Goal: Obtain resource: Obtain resource

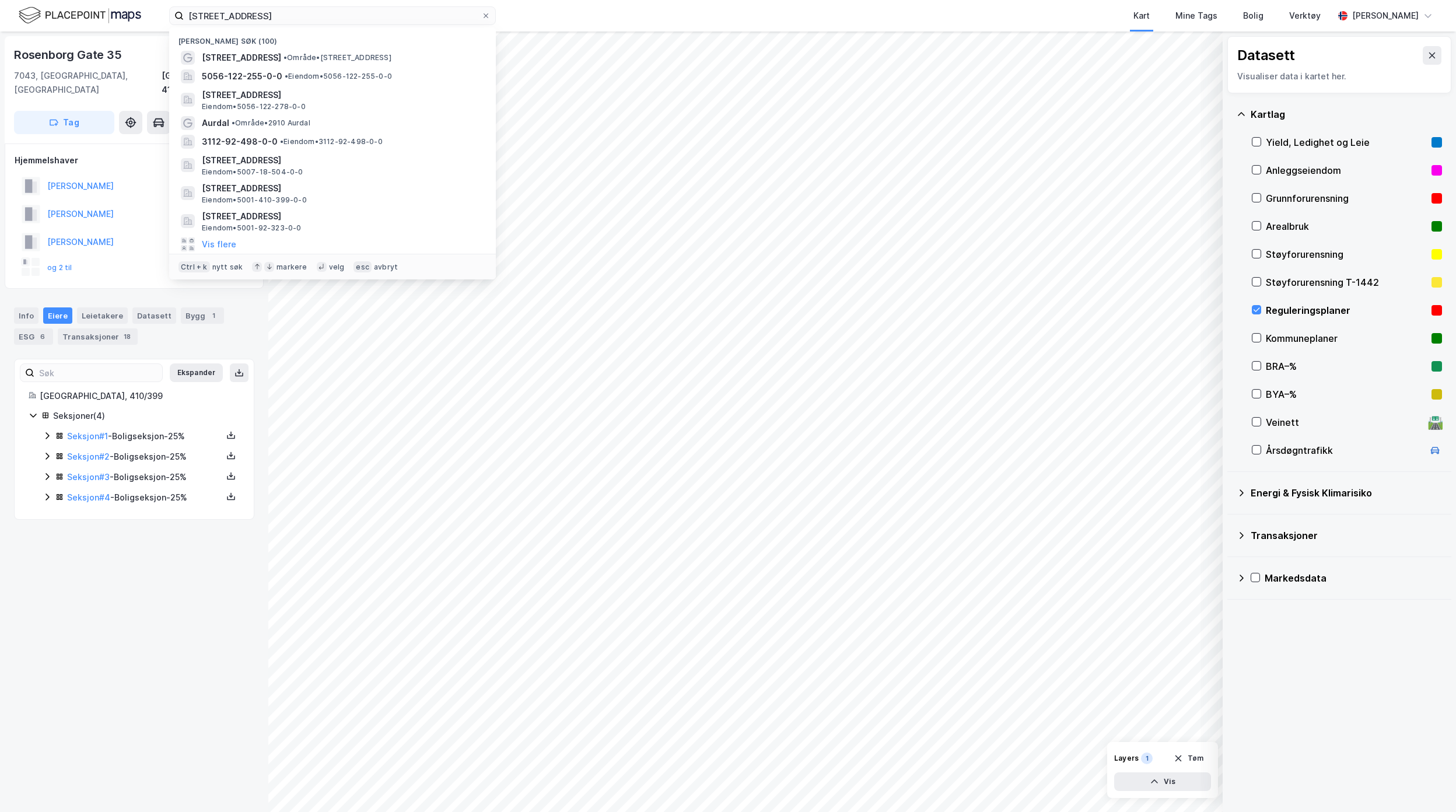
click at [130, 16] on div "[STREET_ADDRESS] • Område • [STREET_ADDRESS] 5056-122-255-0-0 • Eiendom • 5056-…" at bounding box center [728, 16] width 1456 height 31
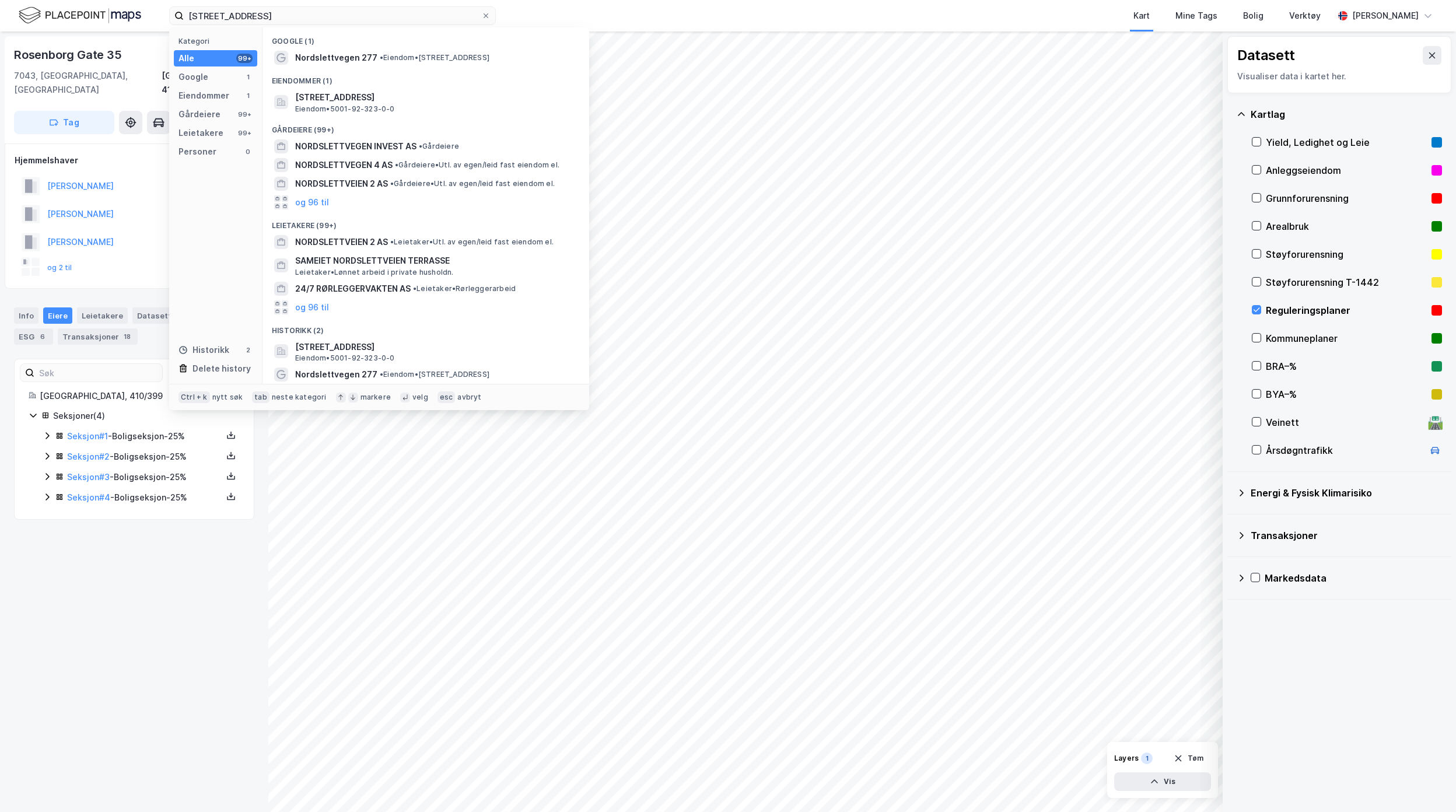
type input "[STREET_ADDRESS]"
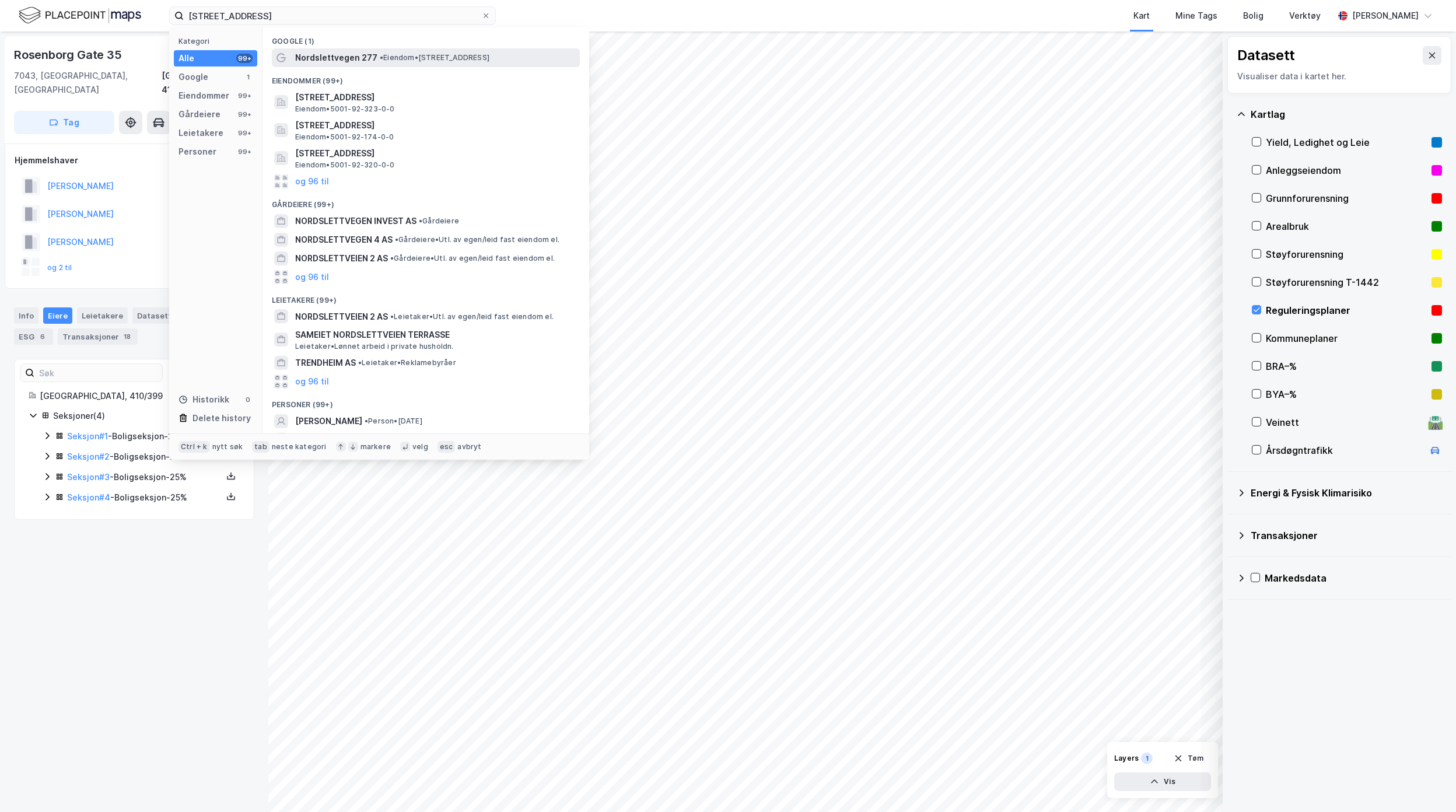
click at [361, 56] on span "Nordslettvegen 277" at bounding box center [336, 57] width 82 height 14
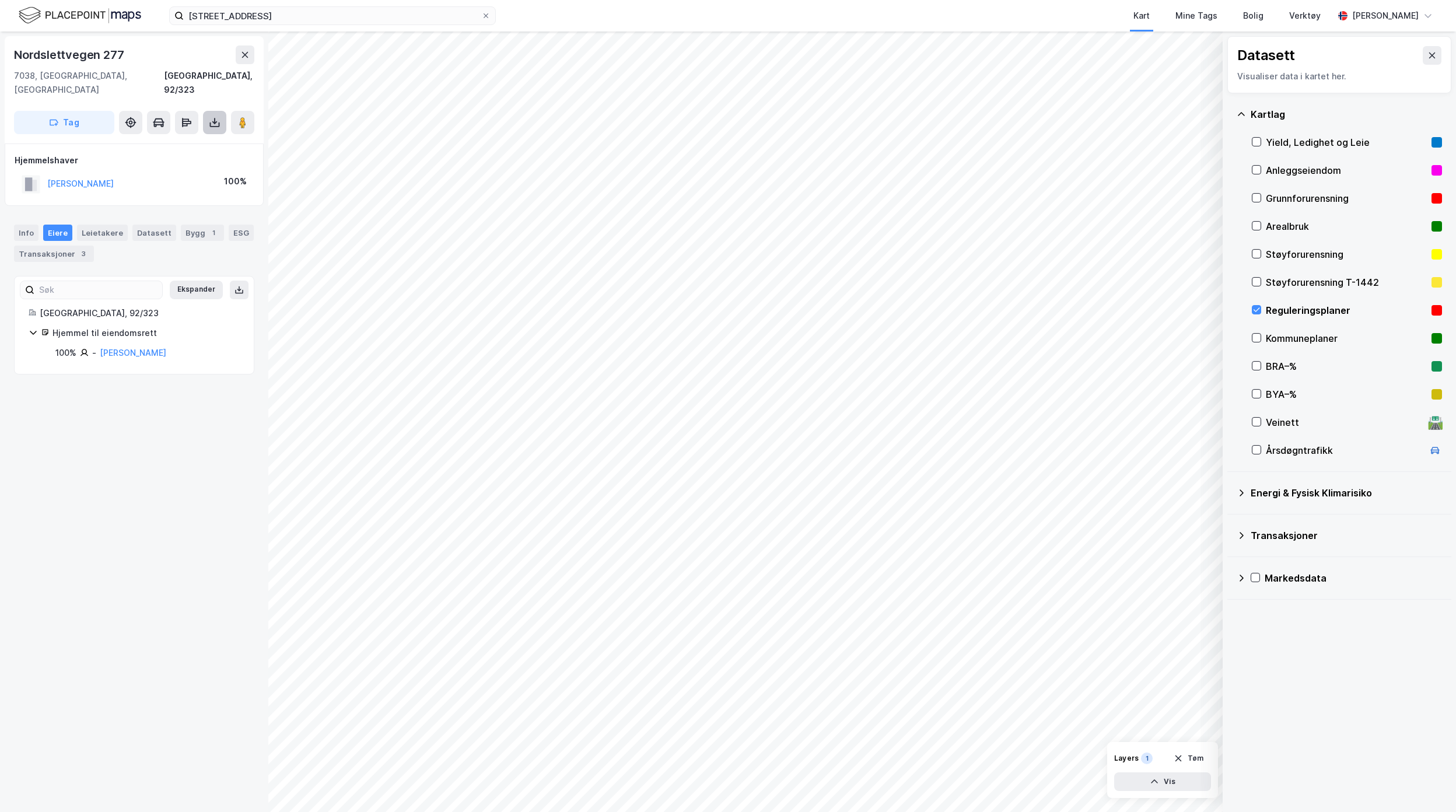
click at [210, 117] on icon at bounding box center [214, 122] width 12 height 12
click at [197, 137] on div "Last ned grunnbok" at bounding box center [164, 145] width 124 height 18
drag, startPoint x: 285, startPoint y: 13, endPoint x: 246, endPoint y: 21, distance: 39.8
click at [210, 16] on label "[STREET_ADDRESS]" at bounding box center [333, 15] width 326 height 18
click at [210, 16] on input "[STREET_ADDRESS]" at bounding box center [333, 16] width 298 height 18
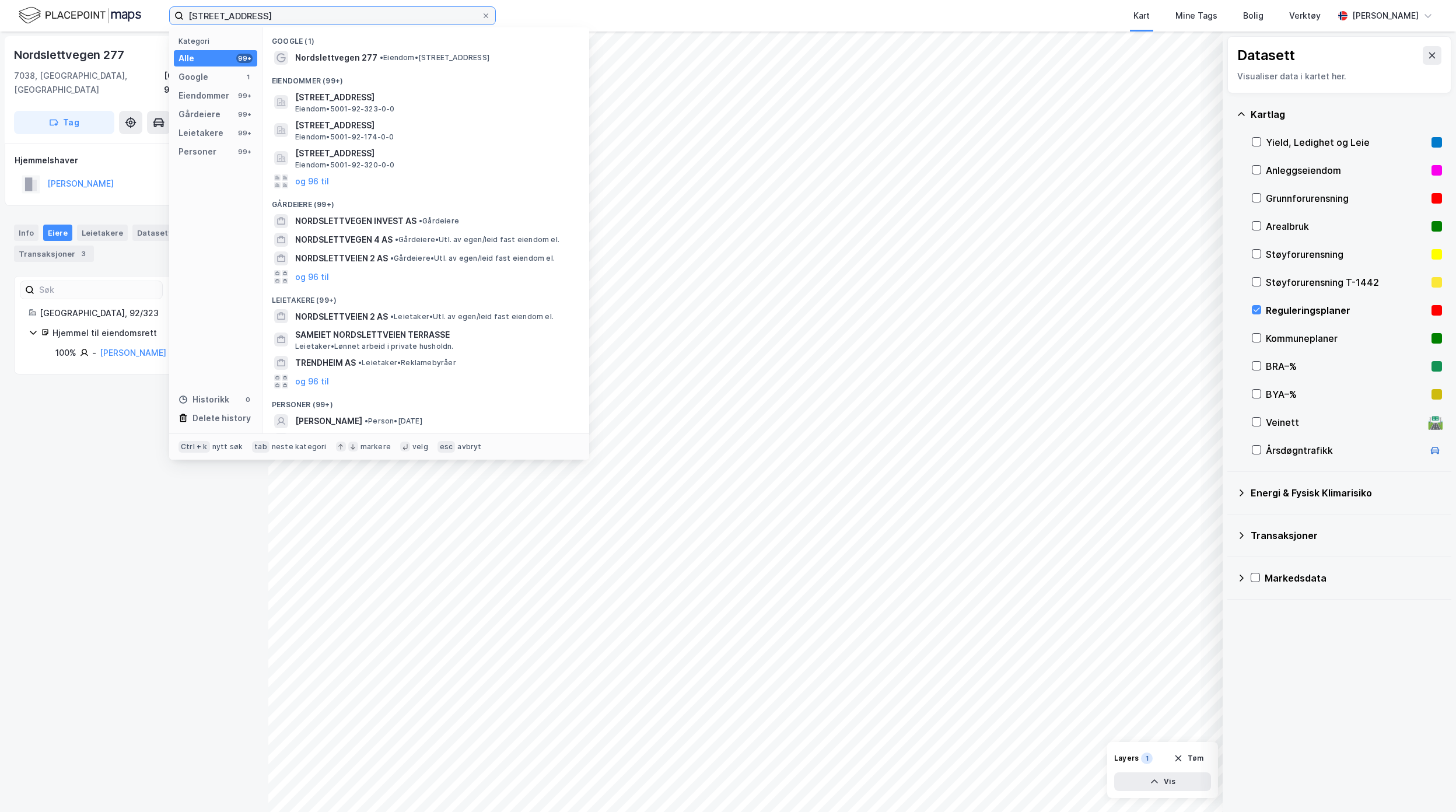
drag, startPoint x: 278, startPoint y: 18, endPoint x: 58, endPoint y: 16, distance: 220.0
click at [58, 16] on div "Nordslettvegen 277, [GEOGRAPHIC_DATA] Kategori Alle 99+ Google 1 Eiendommer 99+…" at bounding box center [728, 16] width 1456 height 31
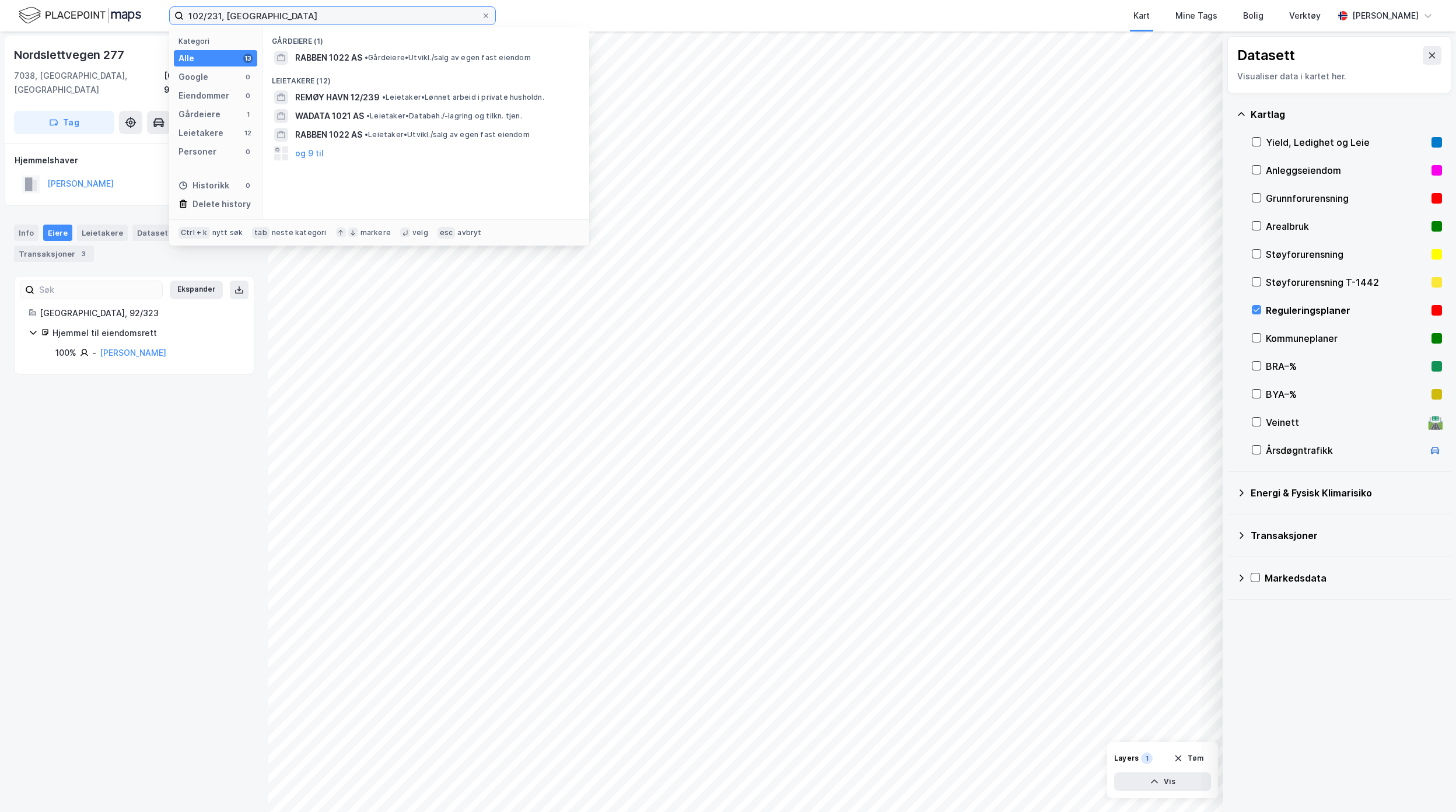
type input "102/231, [GEOGRAPHIC_DATA]"
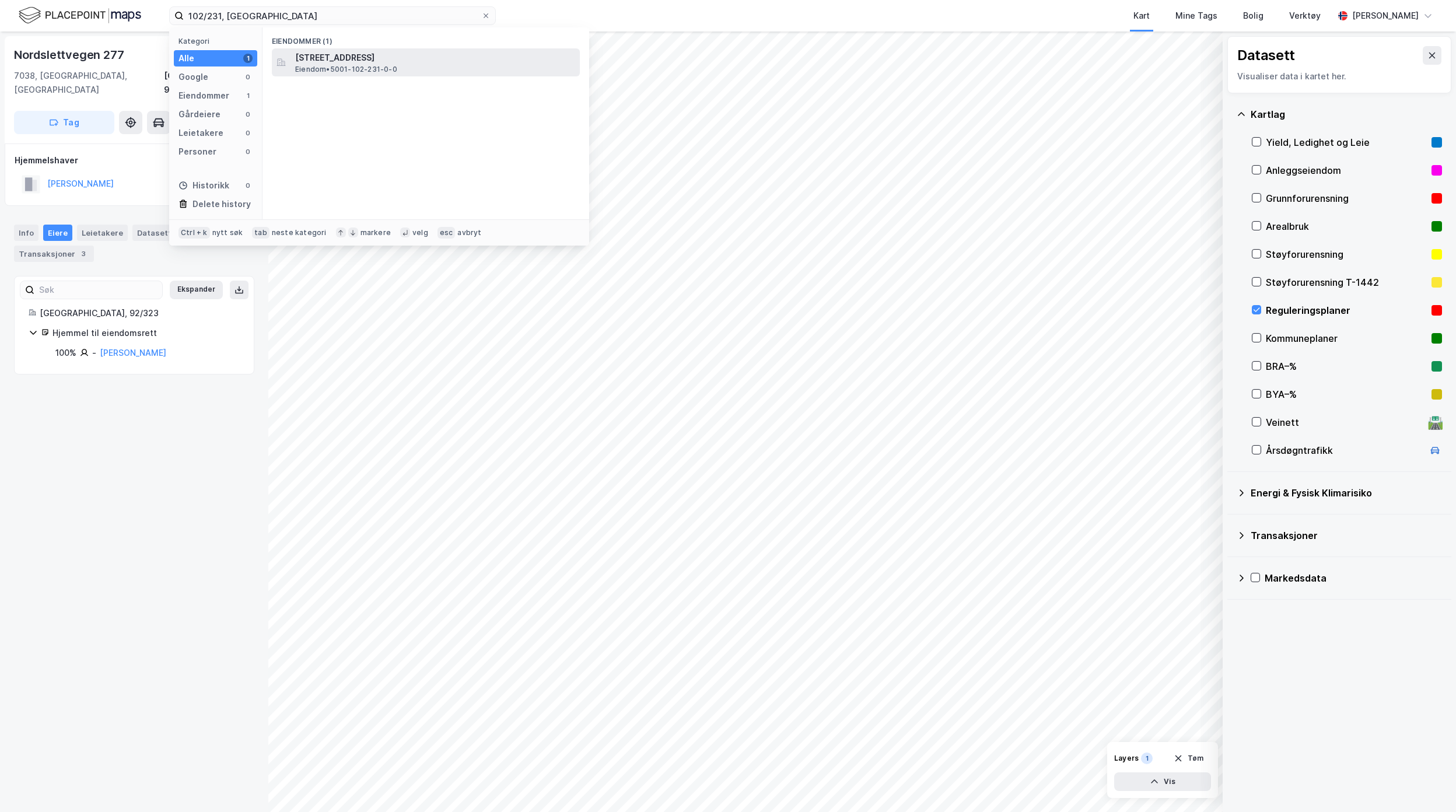
click at [458, 70] on div "[STREET_ADDRESS] Eiendom • 5001-102-231-0-0" at bounding box center [436, 62] width 282 height 23
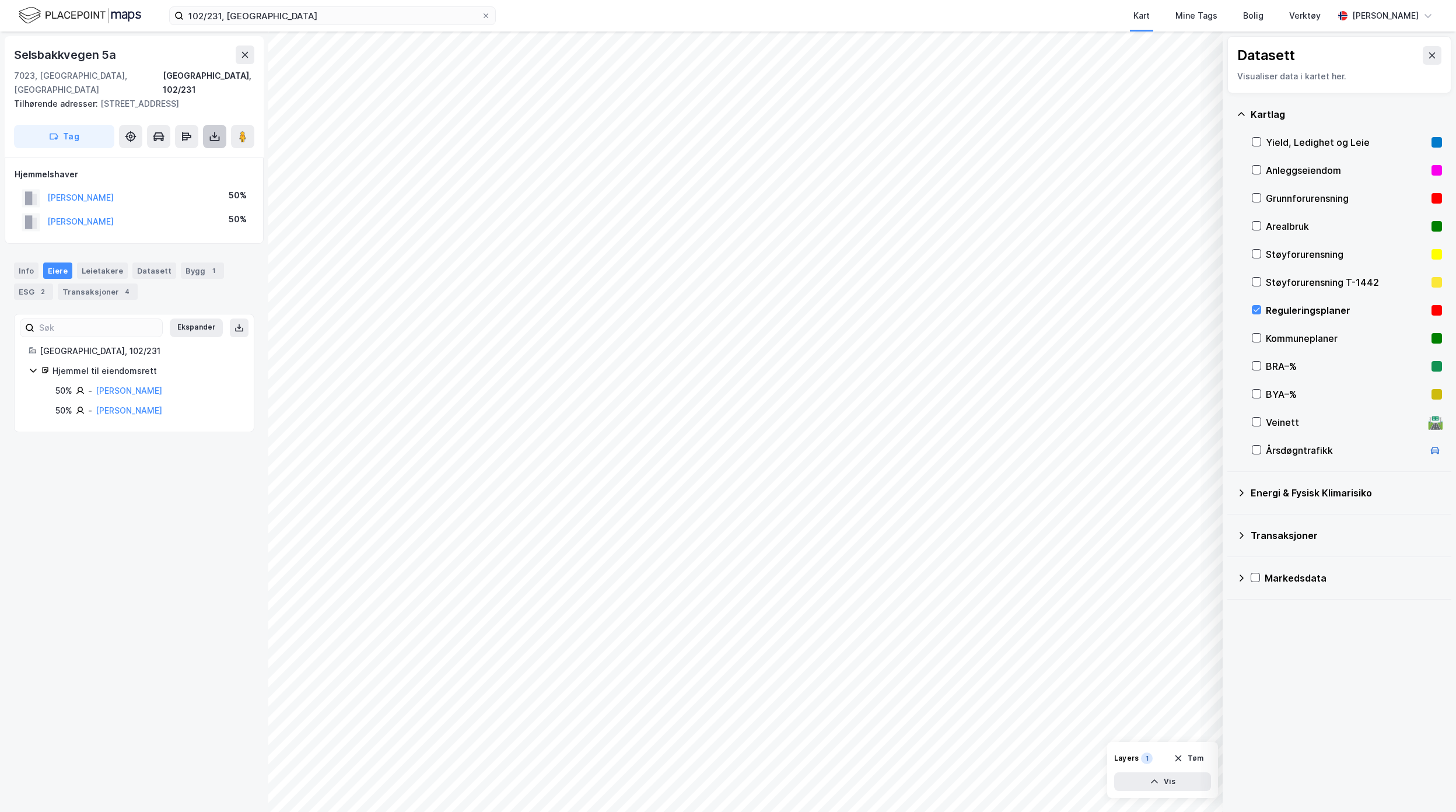
click at [204, 127] on button at bounding box center [214, 137] width 23 height 23
click at [199, 150] on div "Last ned grunnbok" at bounding box center [164, 159] width 124 height 18
click at [201, 150] on div "Last ned grunnbok" at bounding box center [164, 159] width 124 height 18
